Goal: Transaction & Acquisition: Purchase product/service

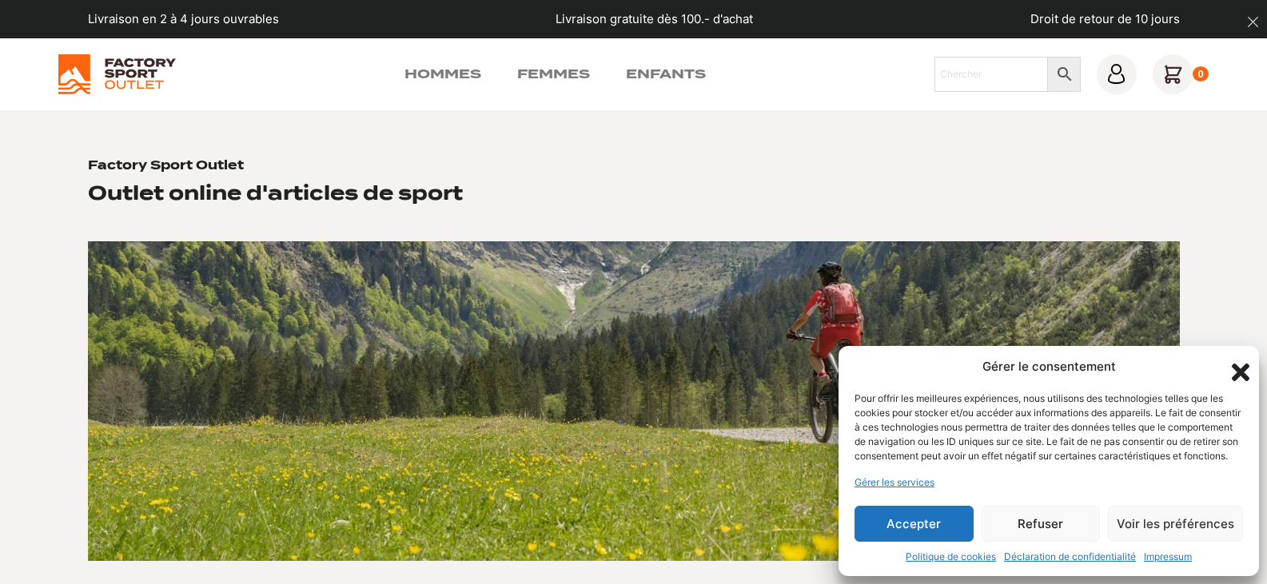
click at [905, 532] on button "Accepter" at bounding box center [913, 524] width 119 height 36
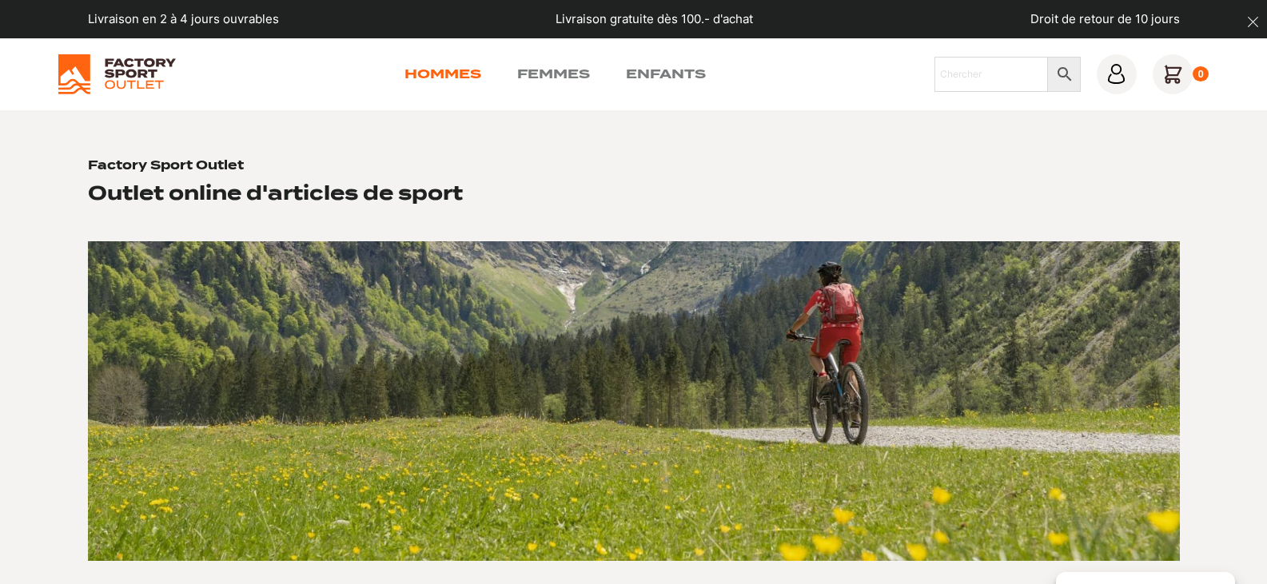
click at [458, 74] on link "Hommes" at bounding box center [442, 74] width 77 height 19
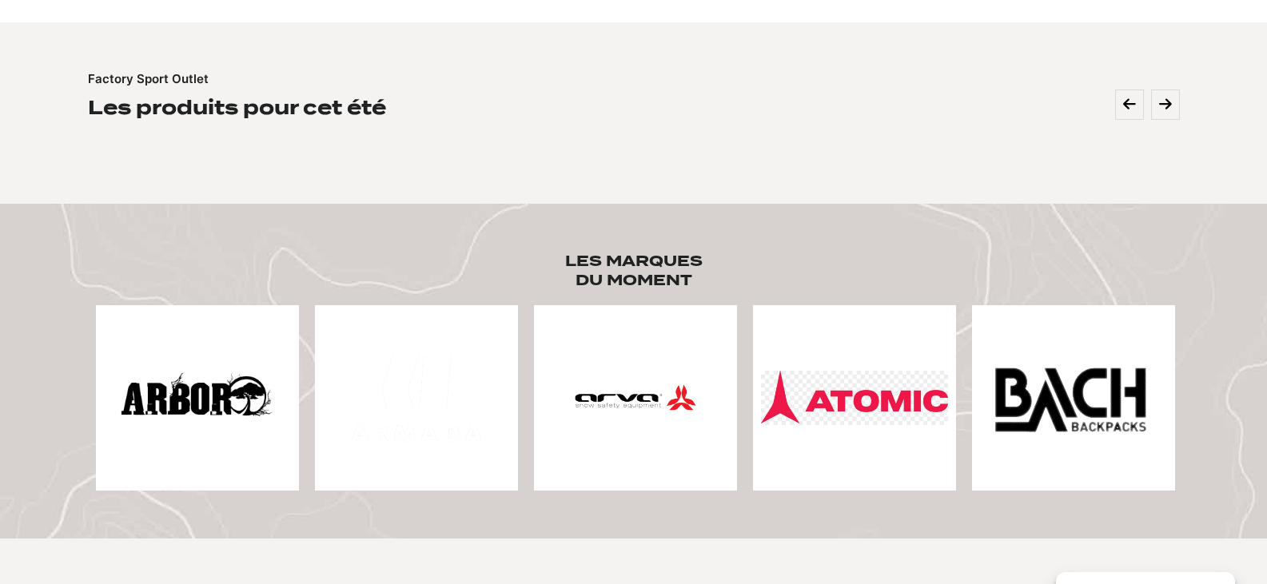
scroll to position [559, 0]
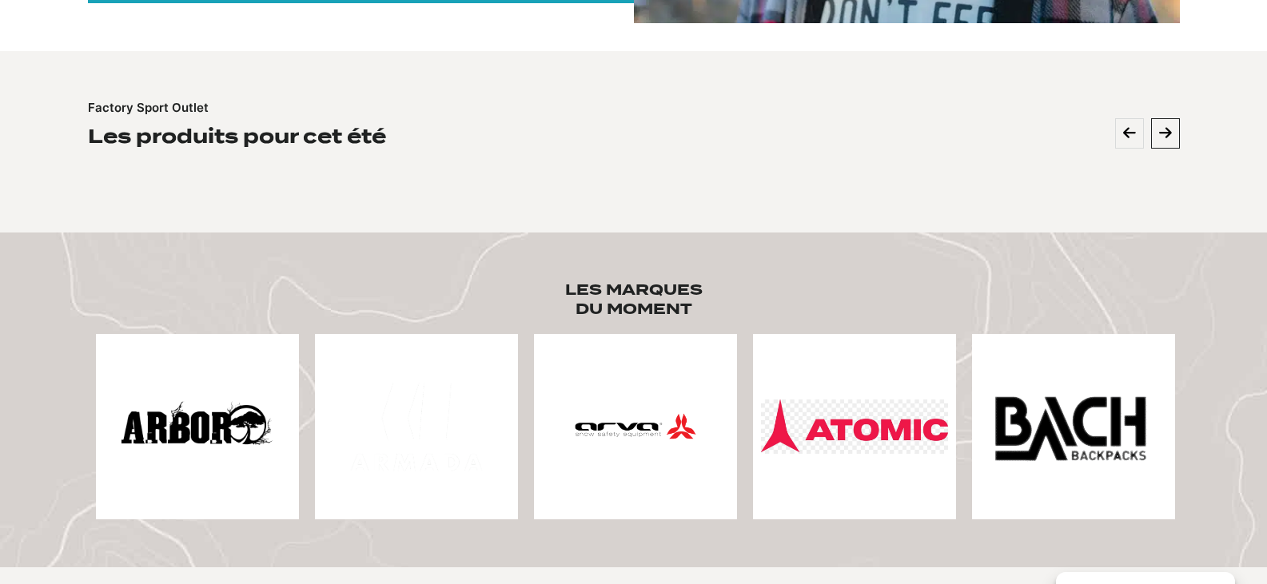
click at [1178, 136] on button at bounding box center [1165, 133] width 29 height 30
click at [1166, 120] on button at bounding box center [1165, 133] width 29 height 30
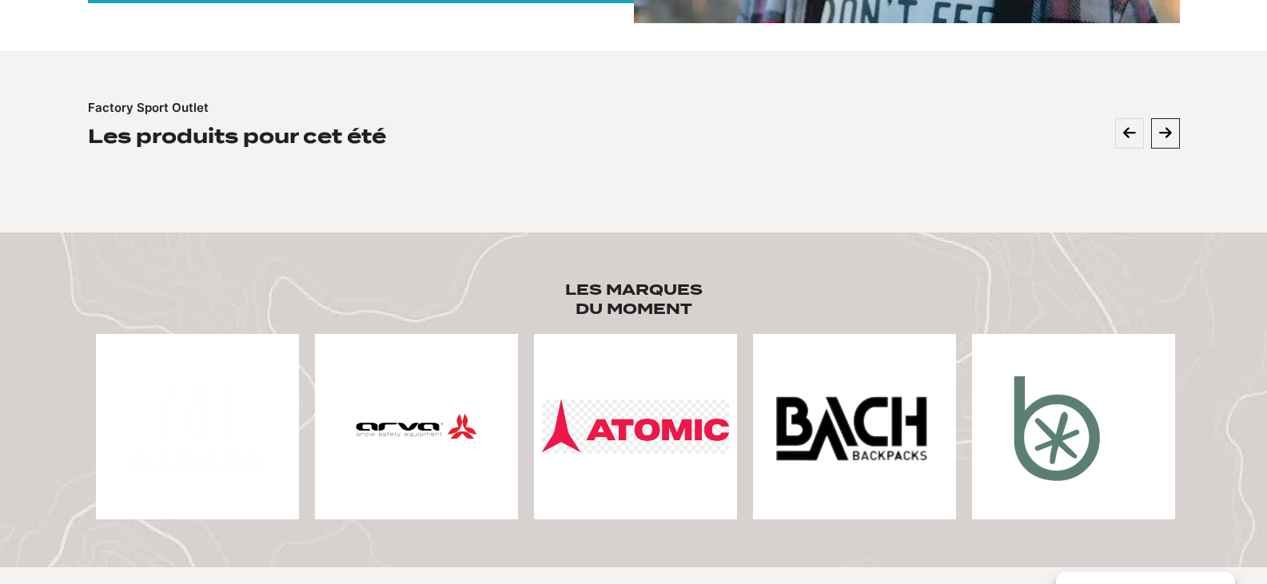
click at [1167, 133] on icon at bounding box center [1165, 133] width 13 height 14
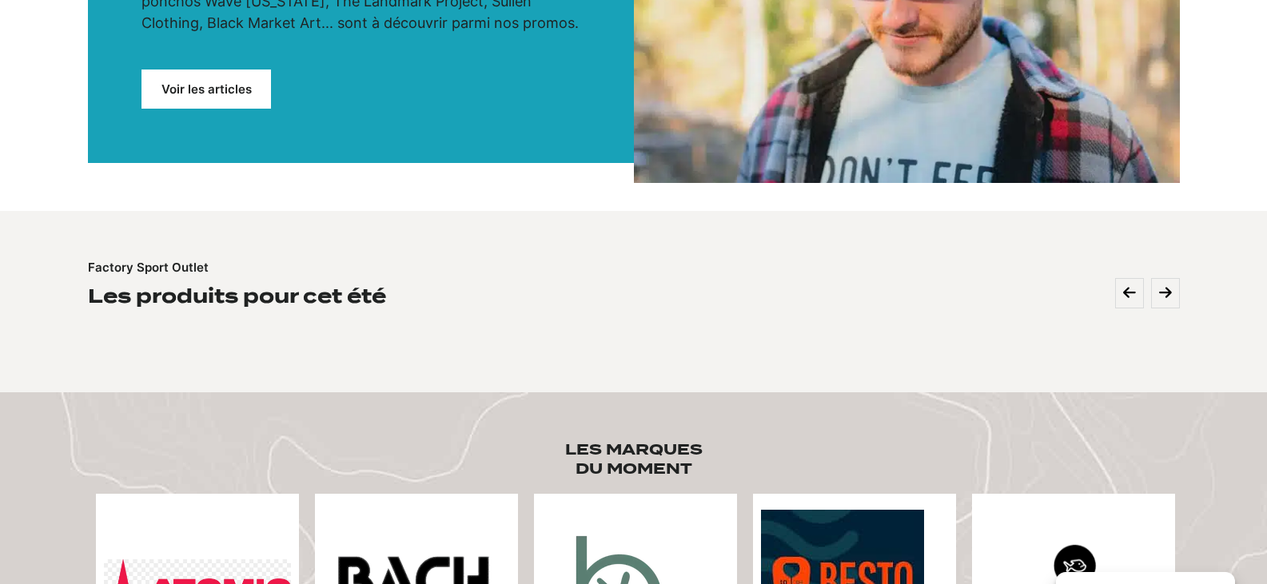
scroll to position [0, 0]
